Goal: Transaction & Acquisition: Subscribe to service/newsletter

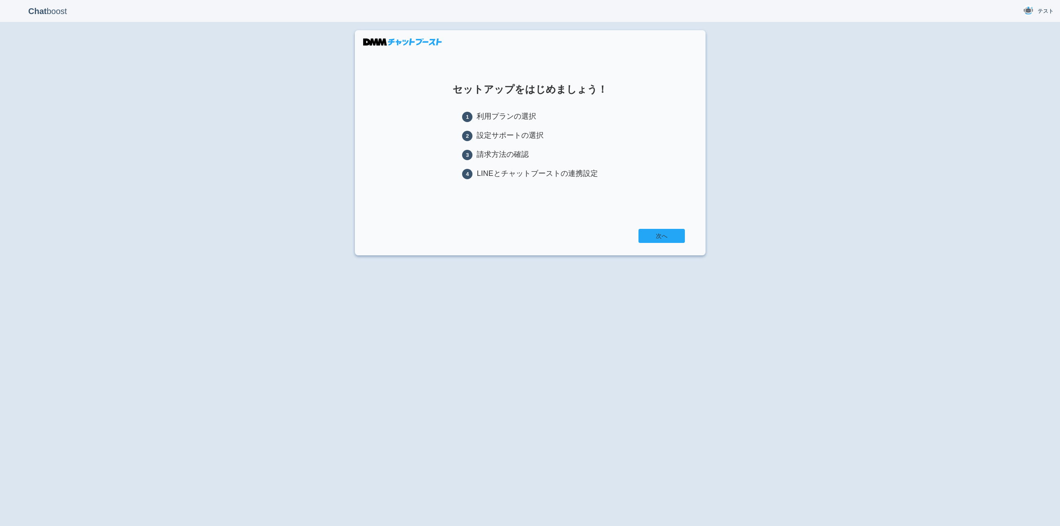
click at [653, 243] on link "次へ" at bounding box center [662, 236] width 46 height 14
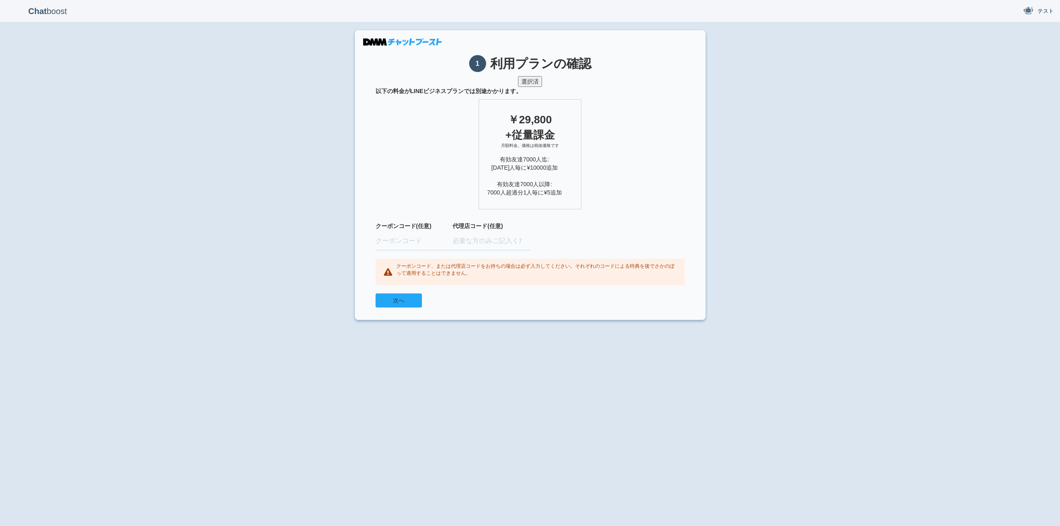
click at [406, 304] on button "次へ" at bounding box center [399, 301] width 46 height 14
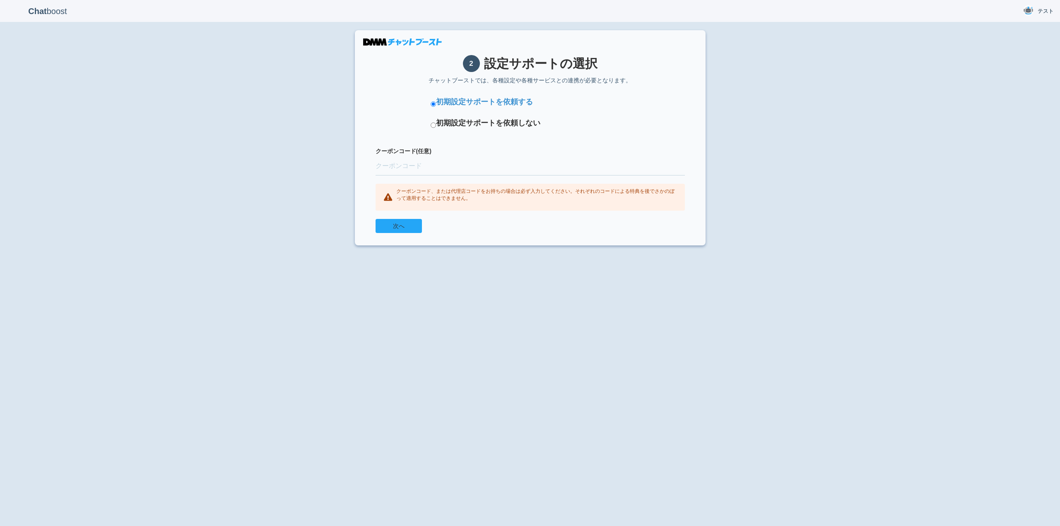
click at [410, 225] on button "次へ" at bounding box center [399, 226] width 46 height 14
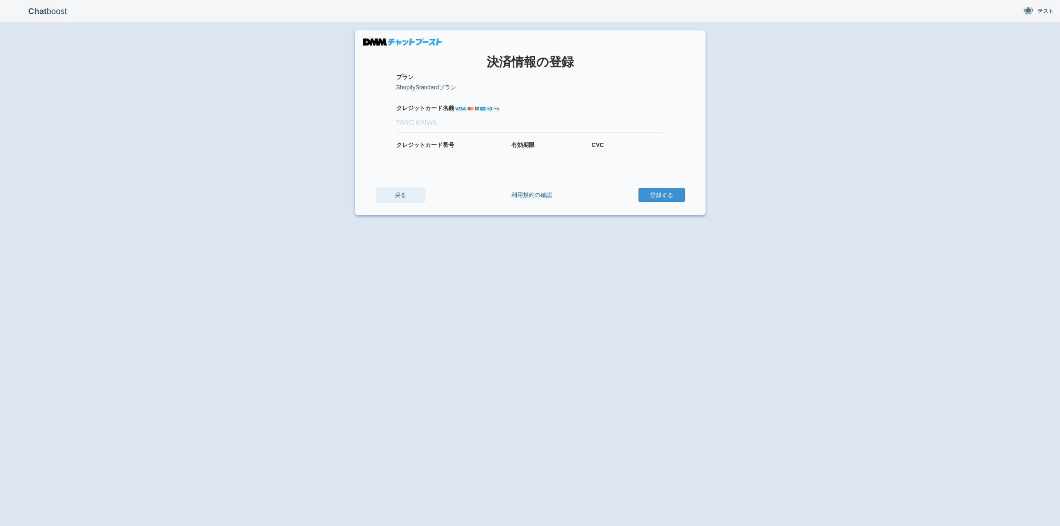
click at [404, 195] on link "戻る" at bounding box center [401, 195] width 50 height 15
click at [402, 197] on link "戻る" at bounding box center [401, 195] width 50 height 15
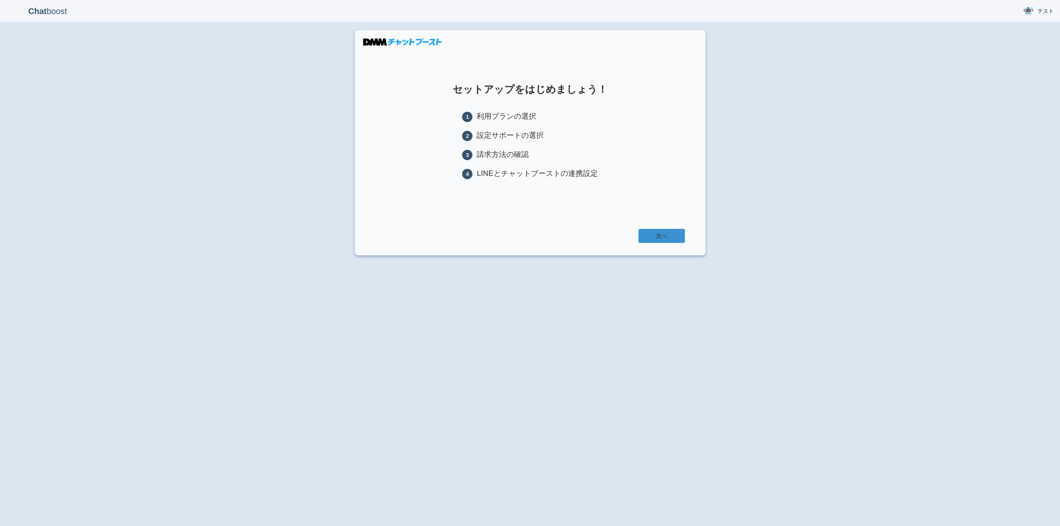
click at [668, 238] on link "次へ" at bounding box center [662, 236] width 46 height 14
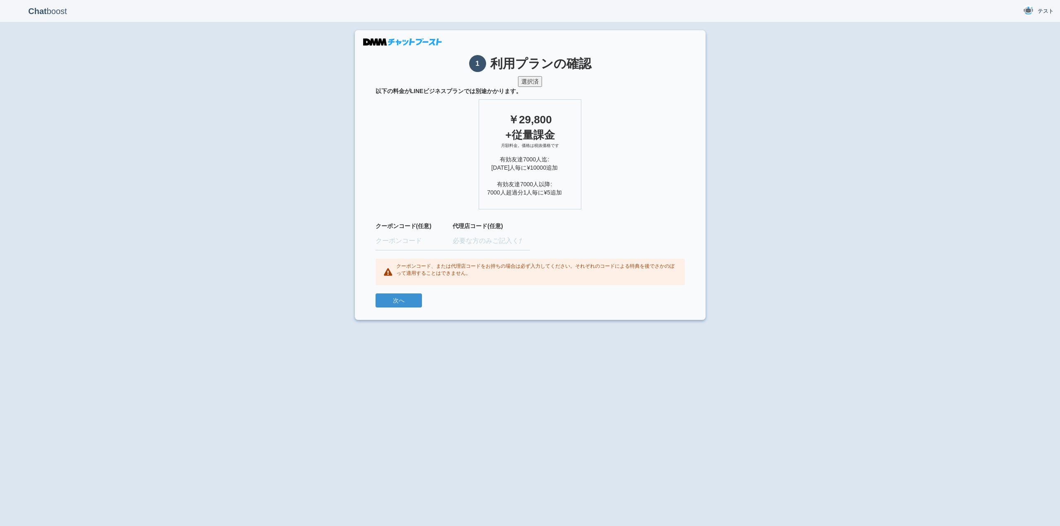
click at [531, 84] on button "選択済" at bounding box center [530, 81] width 24 height 11
click at [410, 303] on button "次へ" at bounding box center [399, 301] width 46 height 14
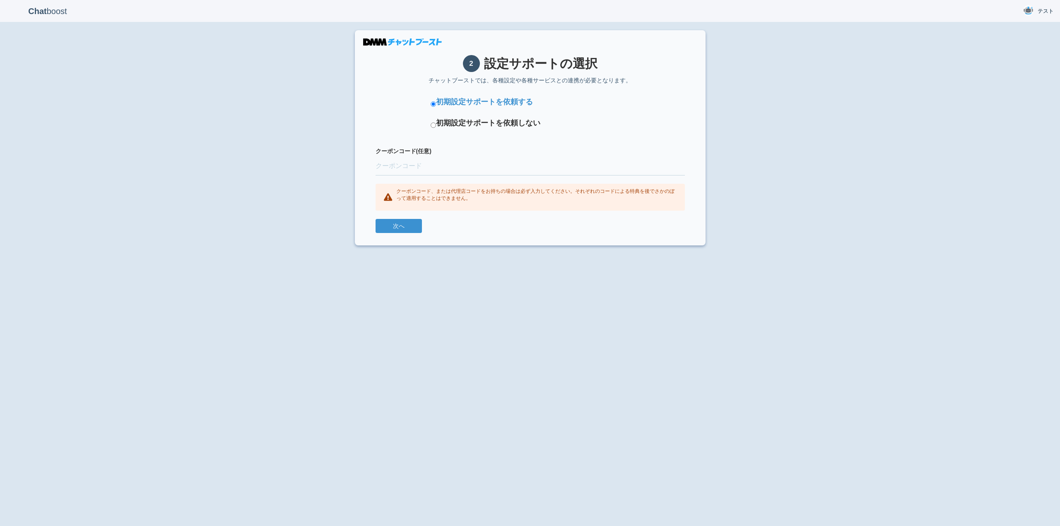
click at [458, 104] on label "初期設定サポートを依頼する" at bounding box center [484, 102] width 97 height 11
click at [403, 172] on input "クーポンコード(任意)" at bounding box center [530, 166] width 309 height 18
type input "FINUNLB"
click at [408, 226] on button "次へ" at bounding box center [399, 226] width 46 height 14
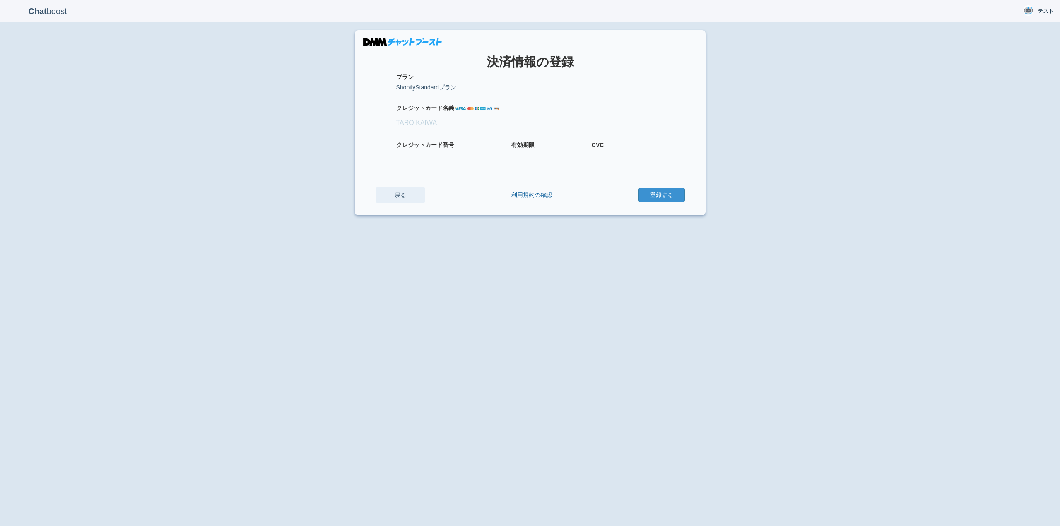
click at [401, 195] on link "戻る" at bounding box center [401, 195] width 50 height 15
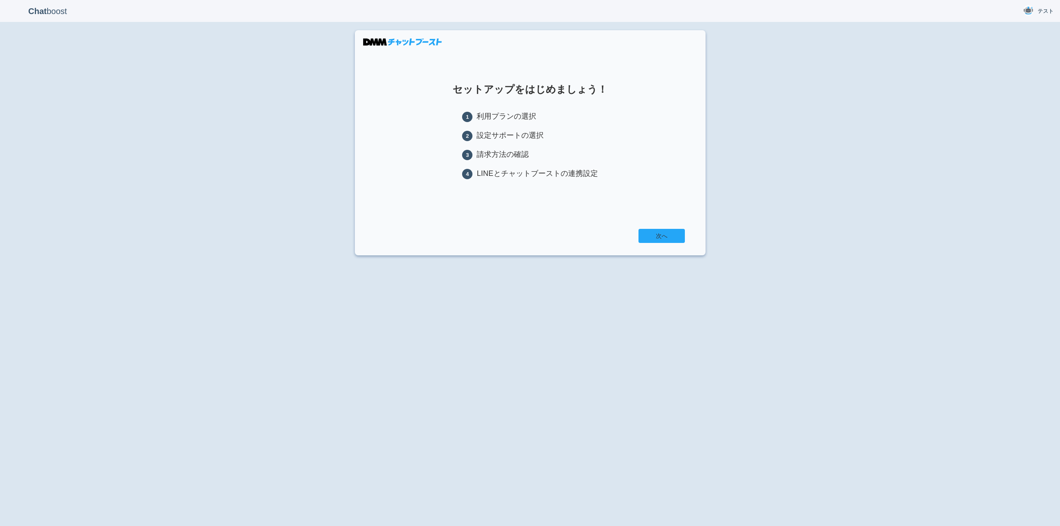
click at [649, 241] on link "次へ" at bounding box center [662, 236] width 46 height 14
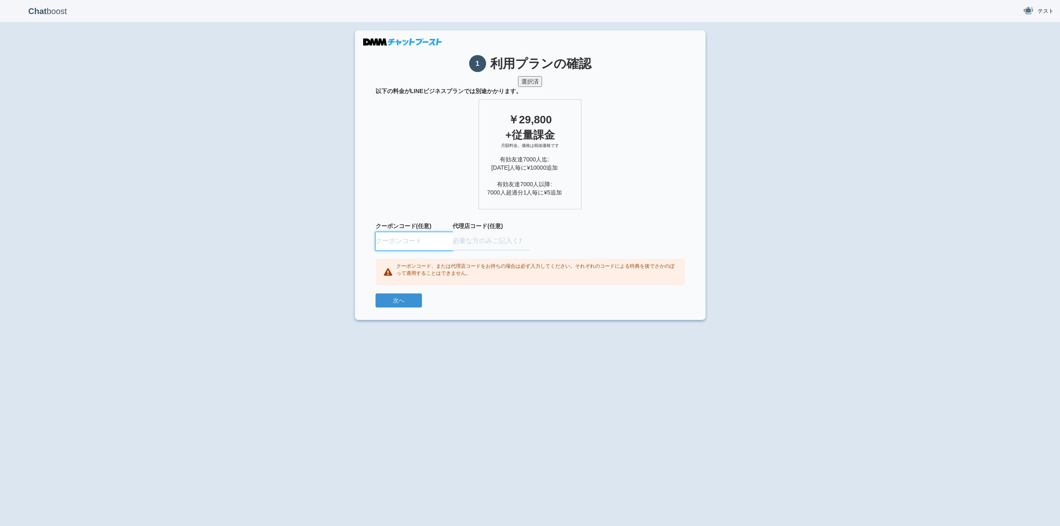
click at [406, 244] on input "text" at bounding box center [414, 241] width 77 height 18
drag, startPoint x: 410, startPoint y: 300, endPoint x: 464, endPoint y: 297, distance: 54.3
click at [464, 297] on div "次へ" at bounding box center [530, 301] width 309 height 14
click at [420, 303] on button "次へ" at bounding box center [399, 301] width 46 height 14
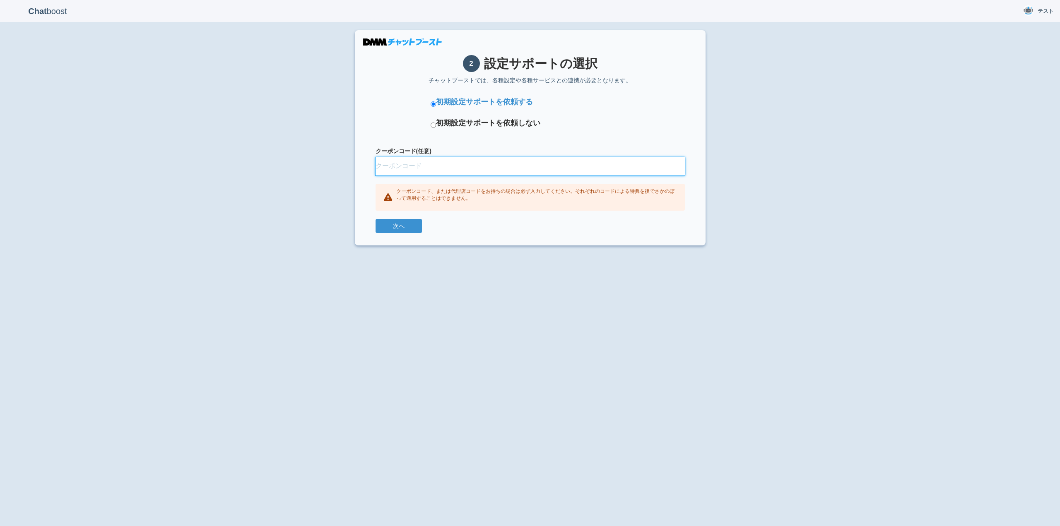
click at [417, 174] on input "クーポンコード(任意)" at bounding box center [530, 166] width 309 height 18
type input "FINUNLB"
drag, startPoint x: 401, startPoint y: 239, endPoint x: 398, endPoint y: 225, distance: 13.9
click at [399, 227] on section "2 設定サポートの選択 チャットブーストでは、各種設定や各種サービスとの連携が必要となります。 初期設定サポートを依頼する 初期設定サポートを依頼しない クー…" at bounding box center [530, 137] width 351 height 215
click at [398, 223] on button "次へ" at bounding box center [399, 226] width 46 height 14
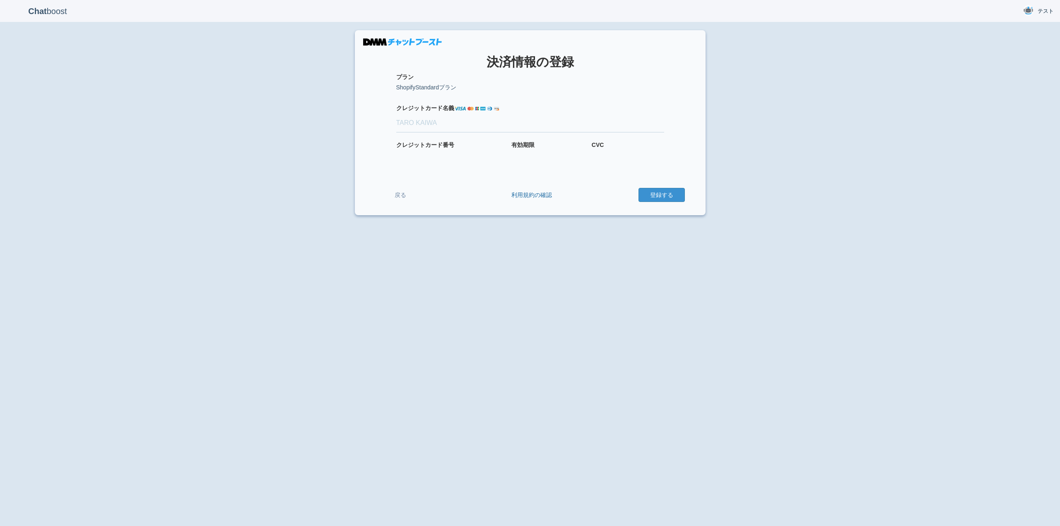
drag, startPoint x: 475, startPoint y: 99, endPoint x: 478, endPoint y: 91, distance: 8.5
click at [475, 98] on form "プラン ShopifyStandardプラン 適用クーポン クレジット カード名義 クレジット カード番号 有効期限 CVC 戻る 利用規約の確認 登録する" at bounding box center [530, 138] width 309 height 130
click at [478, 91] on p "ShopifyStandardプラン" at bounding box center [530, 87] width 268 height 8
click at [401, 197] on link "戻る" at bounding box center [401, 195] width 50 height 15
